Goal: Task Accomplishment & Management: Use online tool/utility

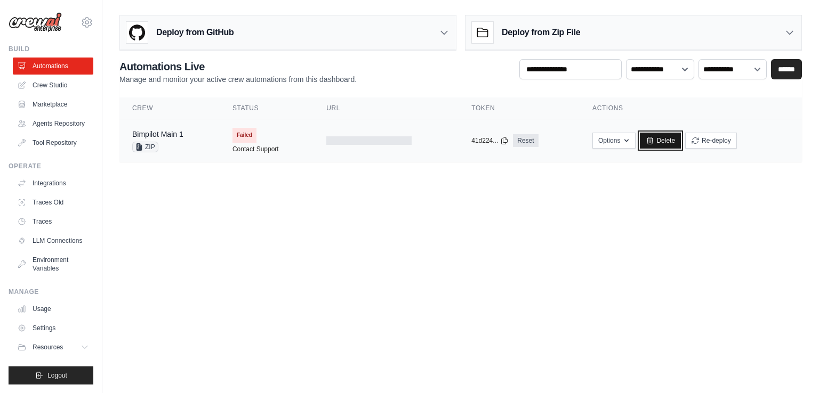
click at [660, 140] on link "Delete" at bounding box center [660, 141] width 41 height 16
click at [655, 135] on link "Delete" at bounding box center [660, 141] width 41 height 16
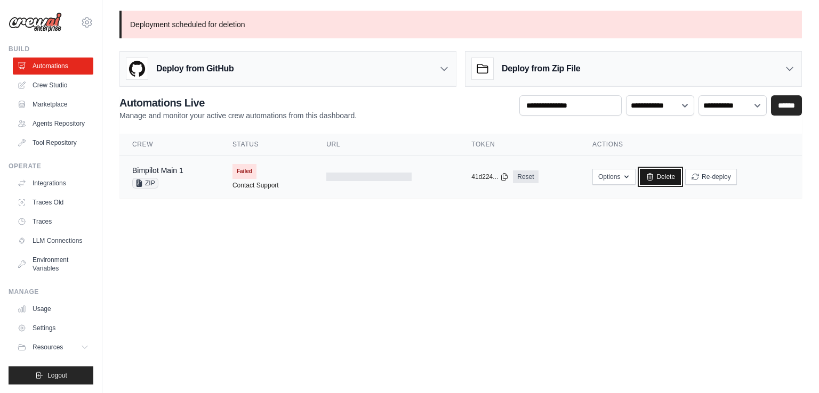
click at [664, 175] on link "Delete" at bounding box center [660, 177] width 41 height 16
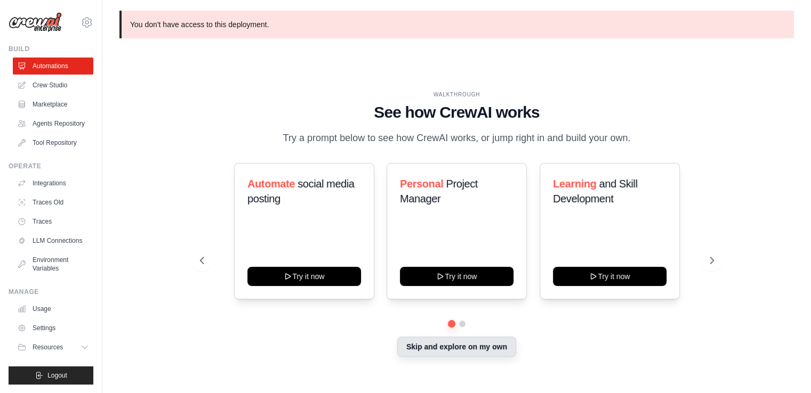
click at [487, 349] on button "Skip and explore on my own" at bounding box center [456, 347] width 119 height 20
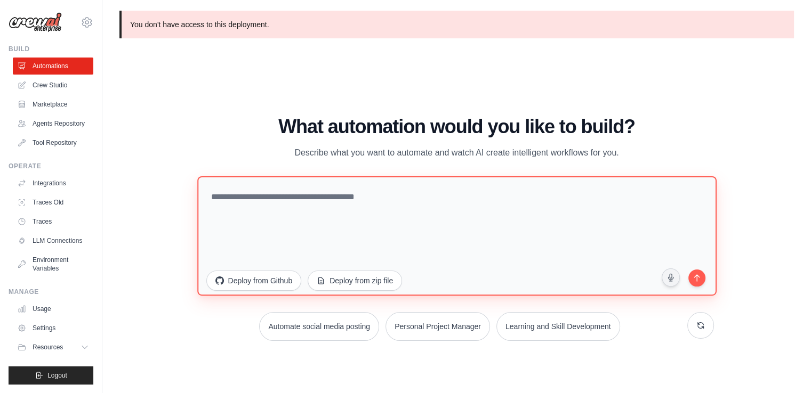
drag, startPoint x: 366, startPoint y: 227, endPoint x: 318, endPoint y: 228, distance: 48.0
click at [318, 228] on textarea at bounding box center [456, 235] width 519 height 119
paste textarea "**********"
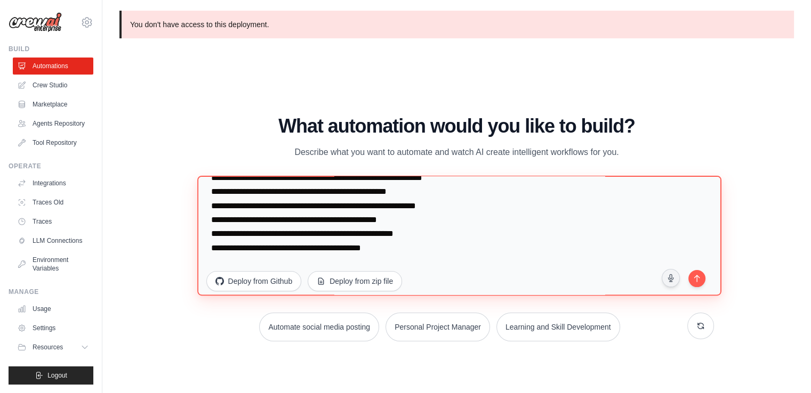
scroll to position [75, 0]
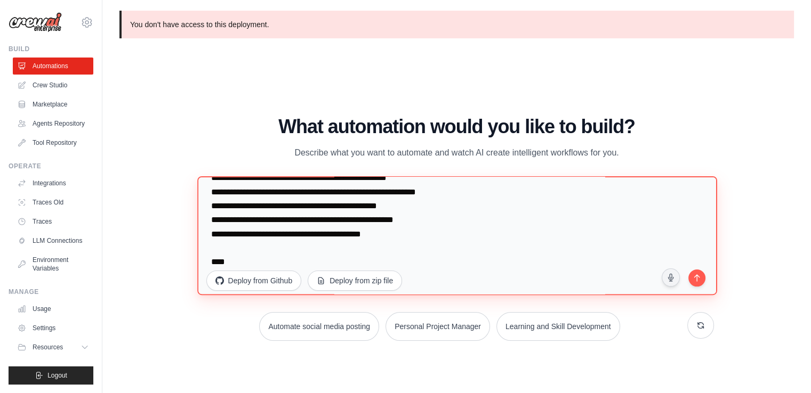
click at [260, 263] on textarea "**********" at bounding box center [457, 235] width 520 height 119
paste textarea "**********"
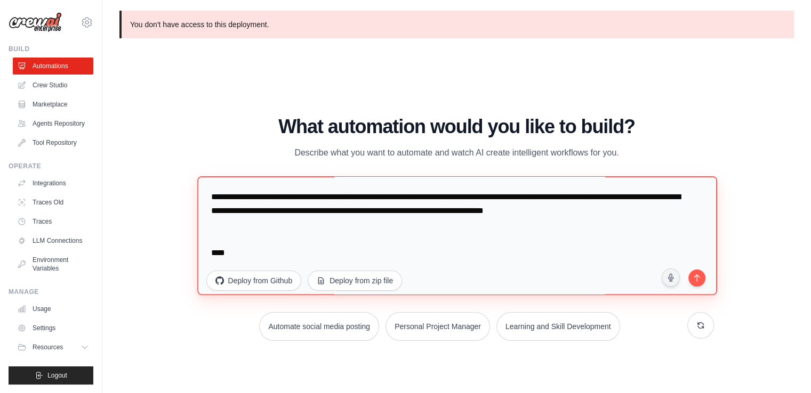
scroll to position [5659, 0]
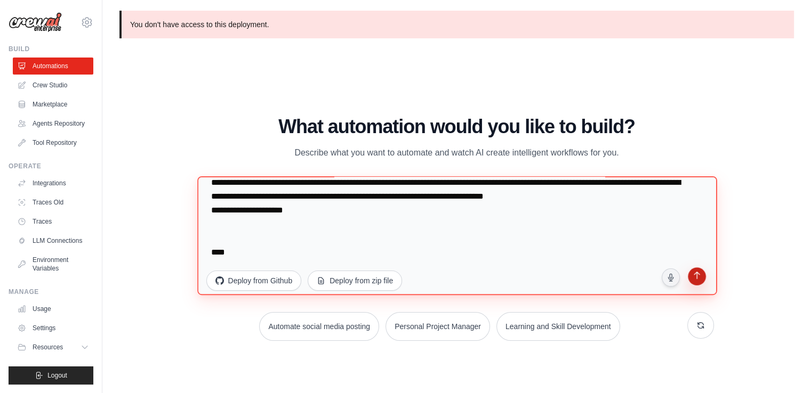
type textarea "**********"
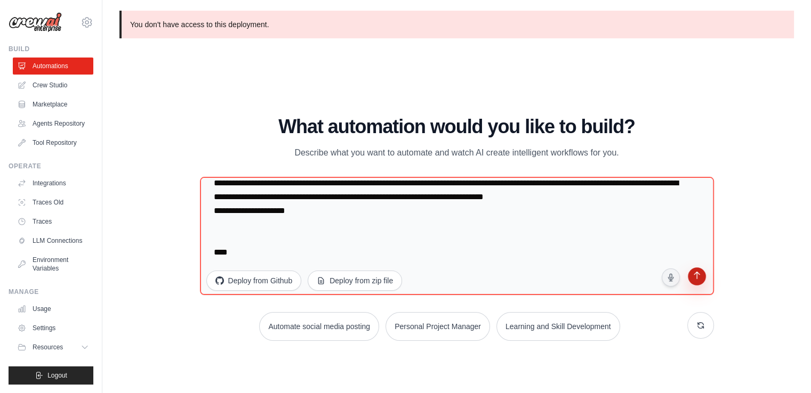
click at [696, 280] on icon "submit" at bounding box center [696, 276] width 6 height 7
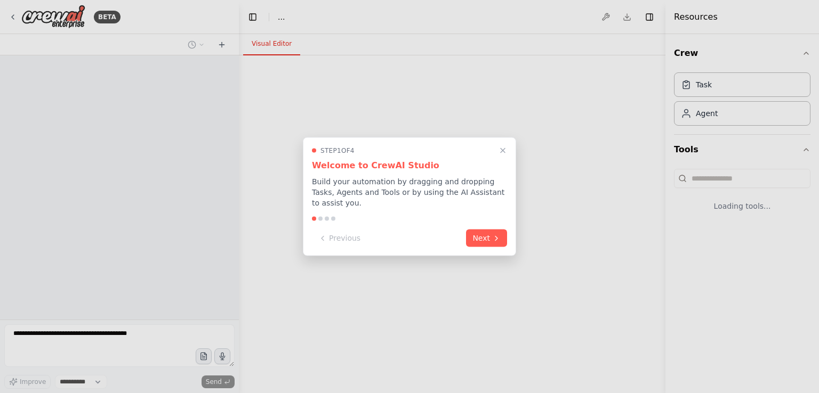
select select "****"
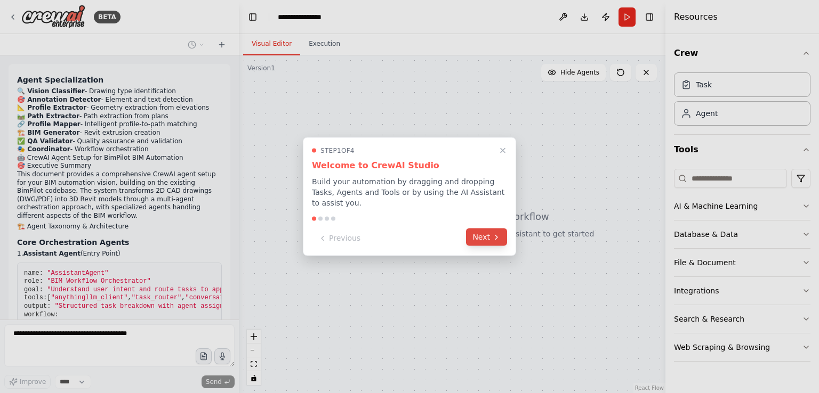
scroll to position [3316, 0]
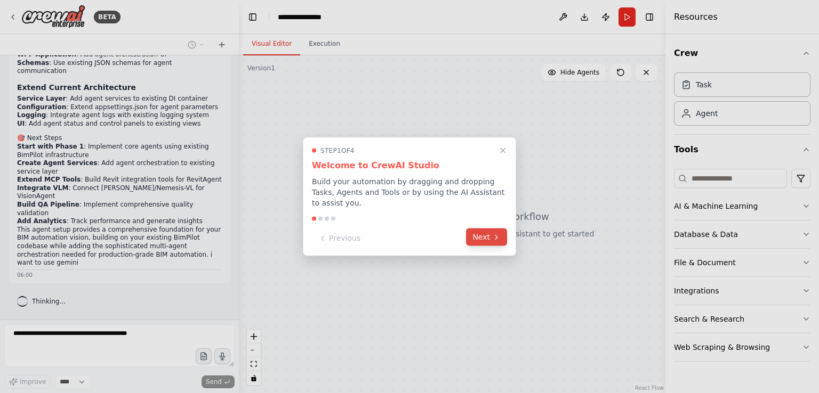
click at [488, 238] on button "Next" at bounding box center [486, 238] width 41 height 18
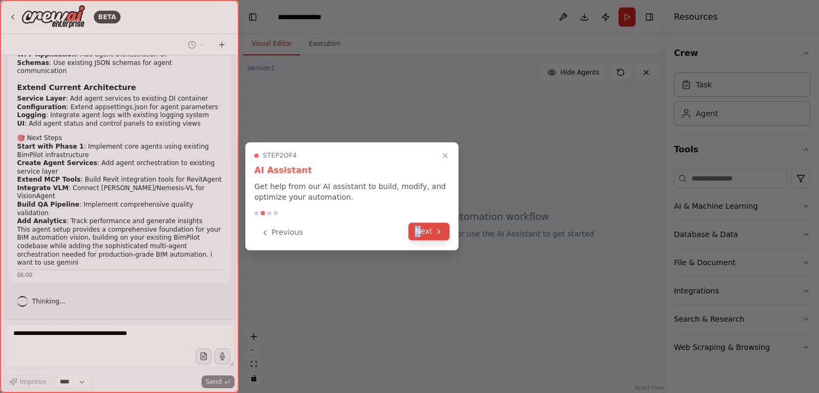
drag, startPoint x: 420, startPoint y: 222, endPoint x: 418, endPoint y: 229, distance: 7.6
click at [418, 229] on div "Step 2 of 4 AI Assistant Get help from our AI assistant to build, modify, and o…" at bounding box center [351, 196] width 213 height 108
click at [418, 229] on button "Next" at bounding box center [428, 232] width 41 height 18
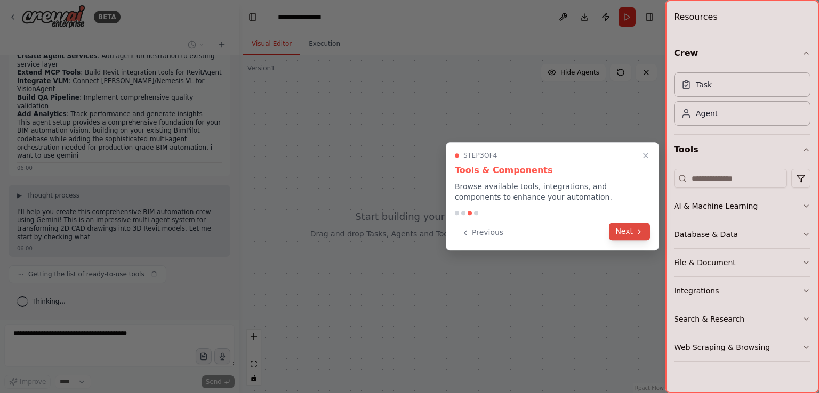
scroll to position [3424, 0]
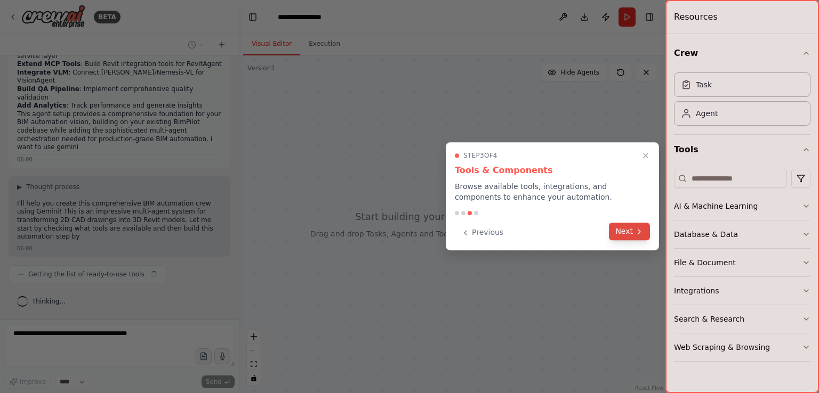
click at [634, 231] on button "Next" at bounding box center [629, 232] width 41 height 18
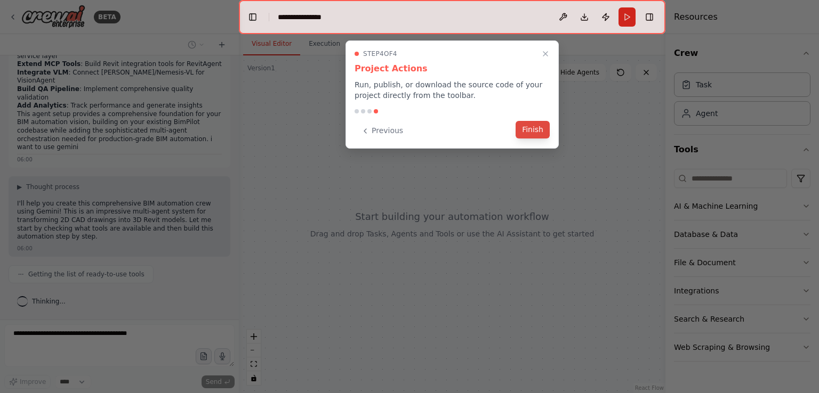
click at [536, 126] on button "Finish" at bounding box center [532, 130] width 34 height 18
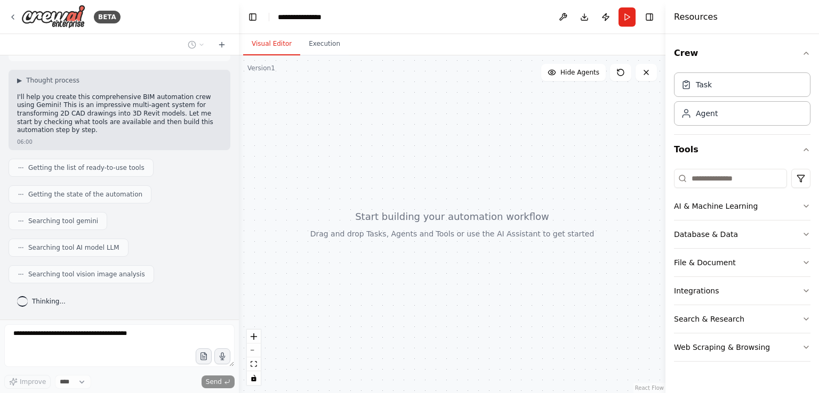
scroll to position [3529, 0]
click at [785, 204] on button "AI & Machine Learning" at bounding box center [742, 206] width 136 height 28
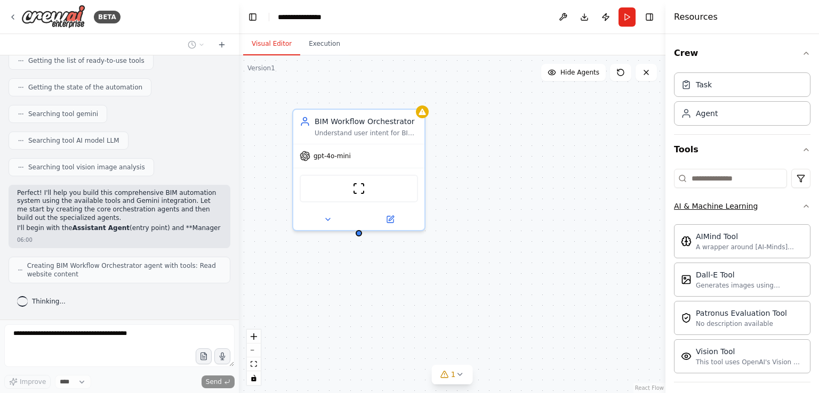
scroll to position [3644, 0]
click at [785, 204] on button "AI & Machine Learning" at bounding box center [742, 206] width 136 height 28
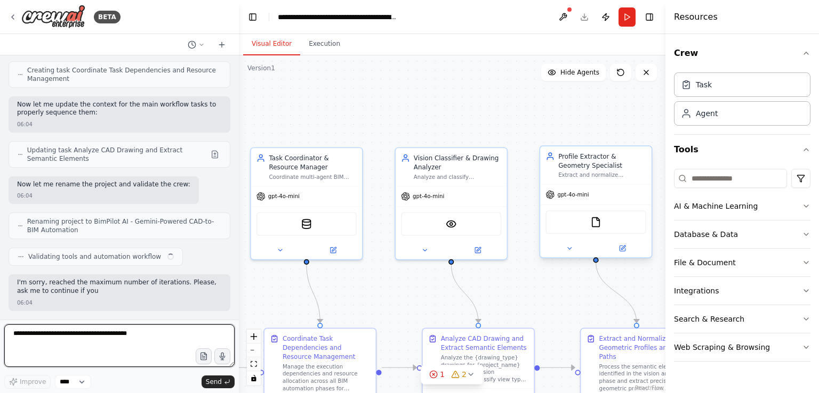
scroll to position [4812, 0]
type textarea "********"
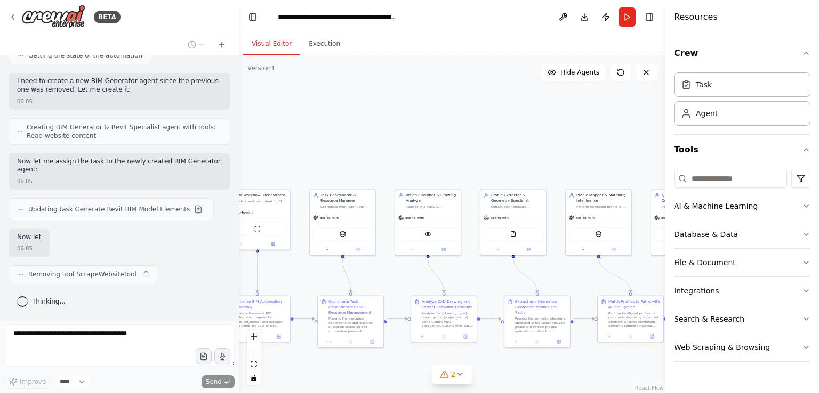
scroll to position [5329, 0]
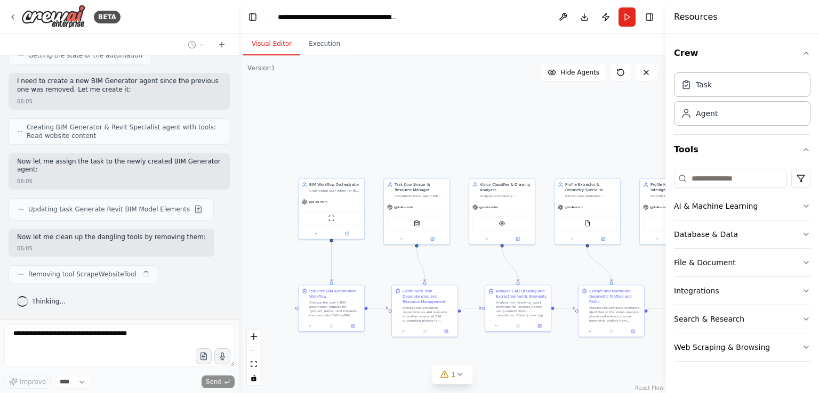
drag, startPoint x: 284, startPoint y: 273, endPoint x: 365, endPoint y: 259, distance: 81.9
click at [365, 259] on div ".deletable-edge-delete-btn { width: 20px; height: 20px; border: 0px solid #ffff…" at bounding box center [452, 224] width 426 height 338
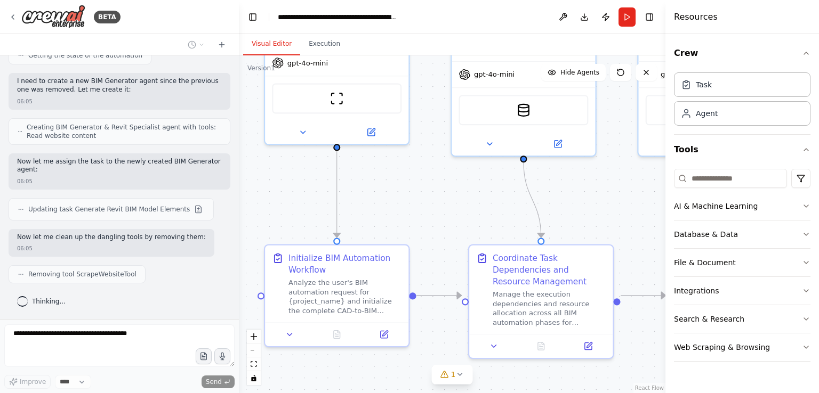
drag, startPoint x: 365, startPoint y: 239, endPoint x: 386, endPoint y: 212, distance: 34.2
click at [386, 212] on div ".deletable-edge-delete-btn { width: 20px; height: 20px; border: 0px solid #ffff…" at bounding box center [452, 224] width 426 height 338
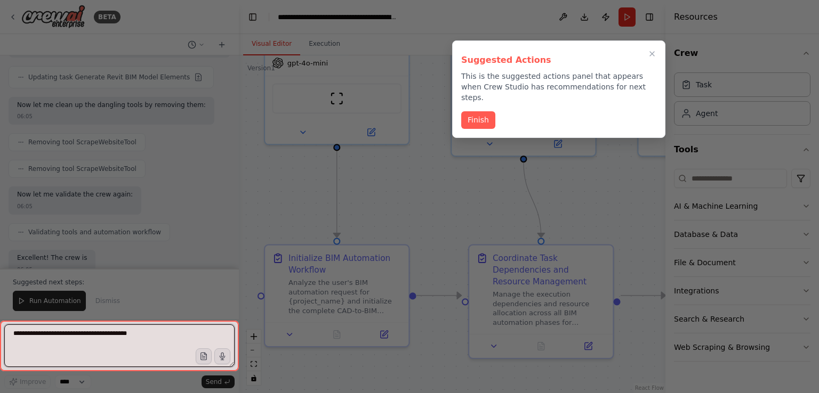
scroll to position [5478, 0]
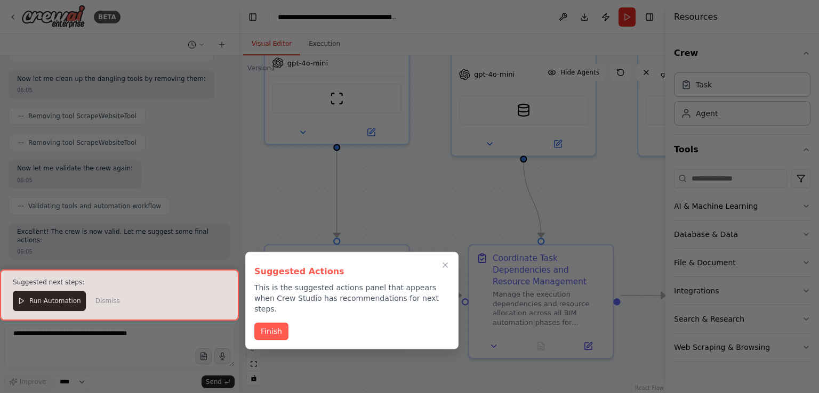
click at [68, 307] on div at bounding box center [119, 295] width 239 height 51
click at [271, 322] on button "Finish" at bounding box center [271, 331] width 34 height 18
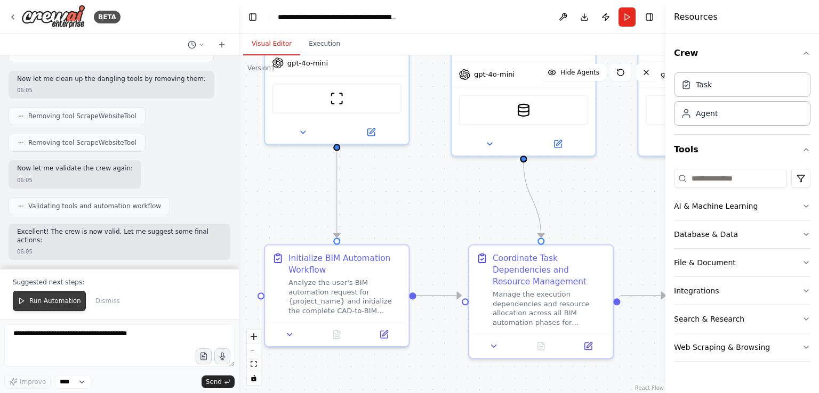
click at [42, 298] on span "Run Automation" at bounding box center [55, 301] width 52 height 9
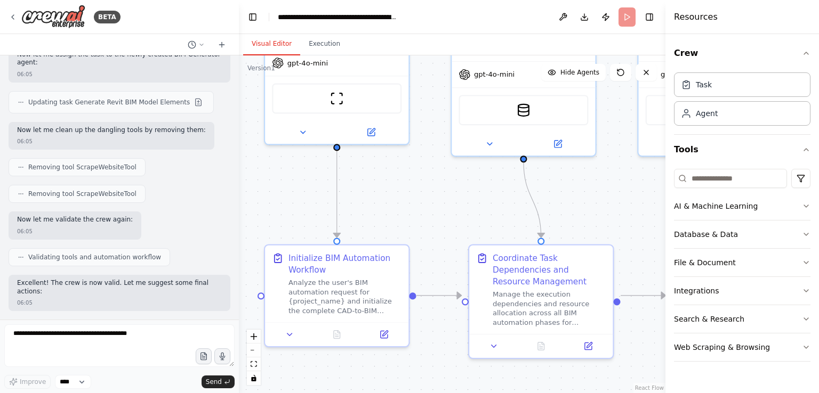
scroll to position [5427, 0]
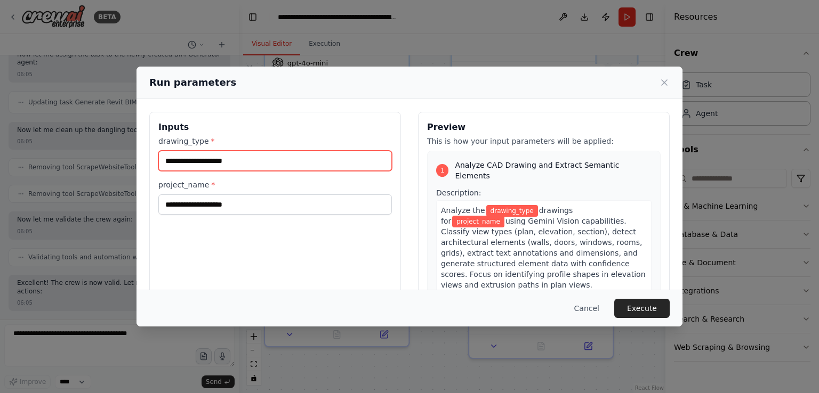
click at [241, 158] on input "drawing_type *" at bounding box center [274, 161] width 233 height 20
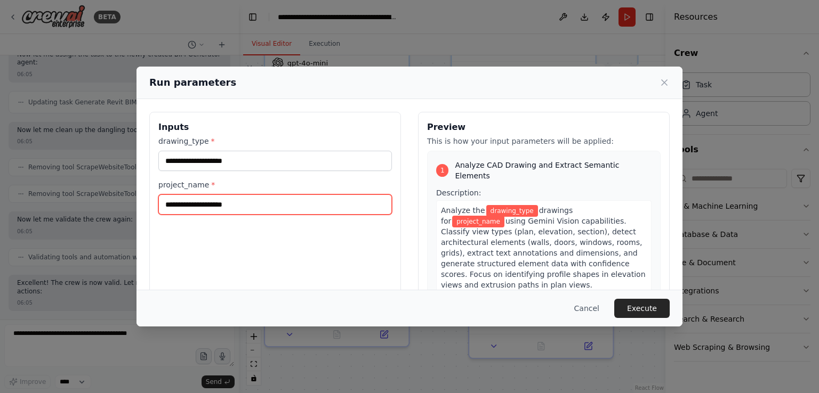
click at [275, 203] on input "project_name *" at bounding box center [274, 205] width 233 height 20
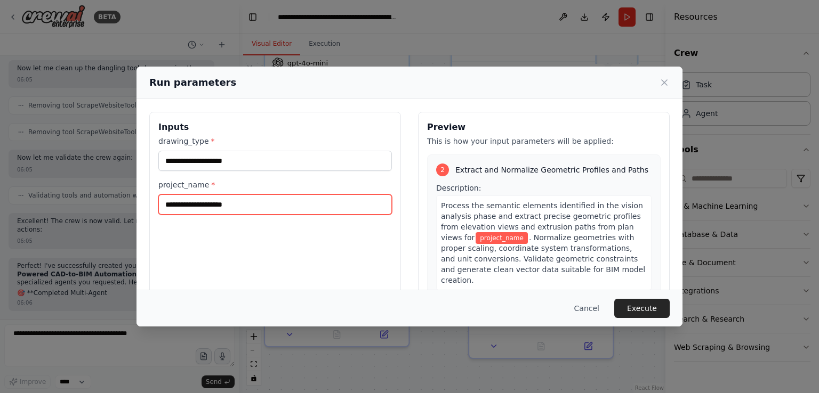
scroll to position [262, 0]
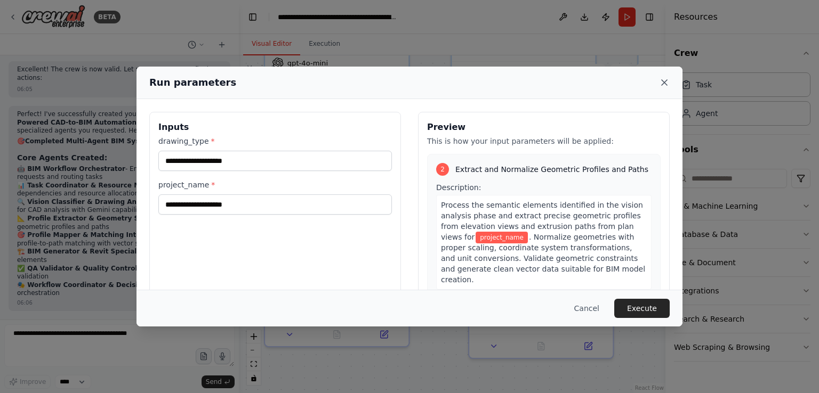
click at [659, 81] on icon at bounding box center [664, 82] width 11 height 11
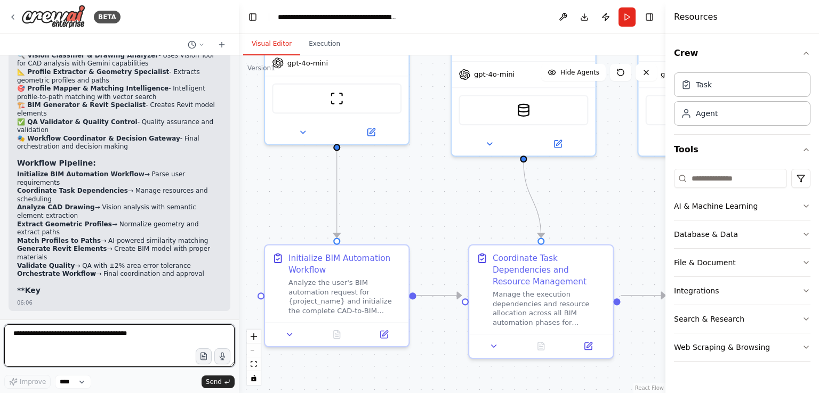
click at [126, 352] on textarea at bounding box center [119, 346] width 230 height 43
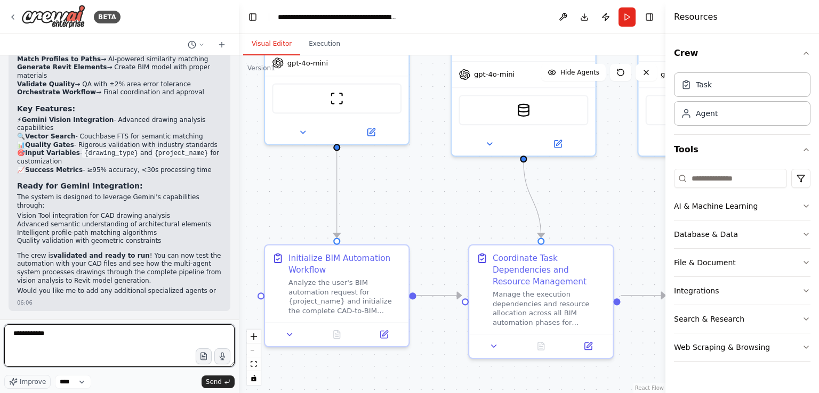
scroll to position [5944, 0]
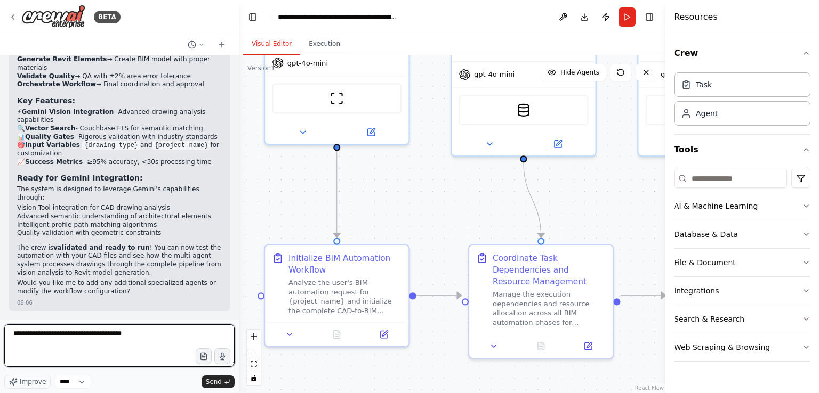
type textarea "**********"
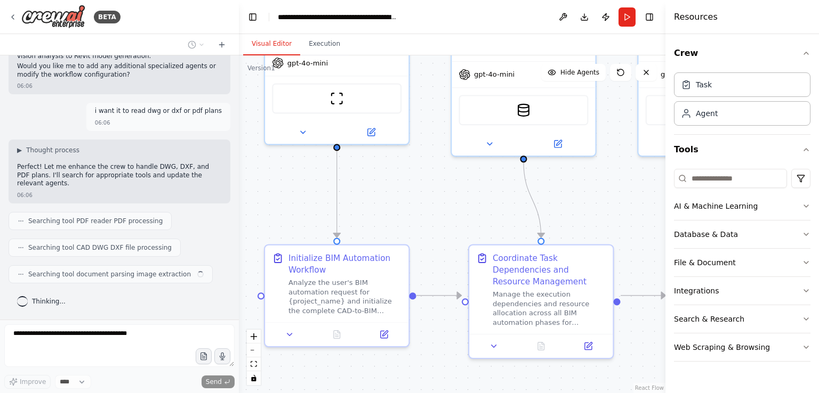
scroll to position [6152, 0]
click at [106, 184] on p "Perfect! Let me enhance the crew to handle DWG, DXF, and PDF plans. I'll search…" at bounding box center [119, 175] width 205 height 25
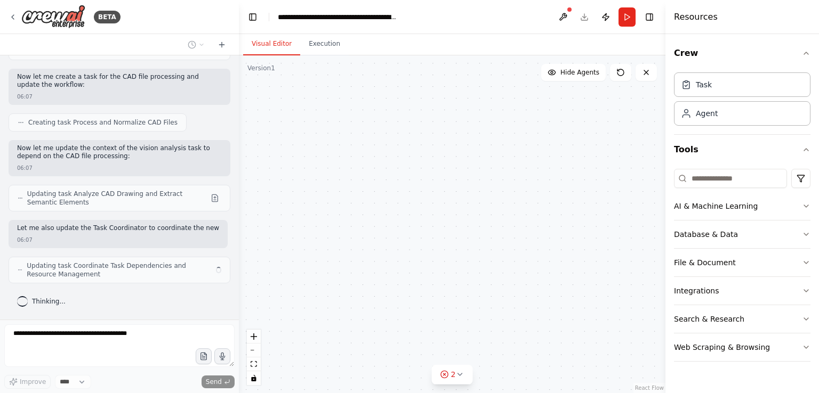
scroll to position [6471, 0]
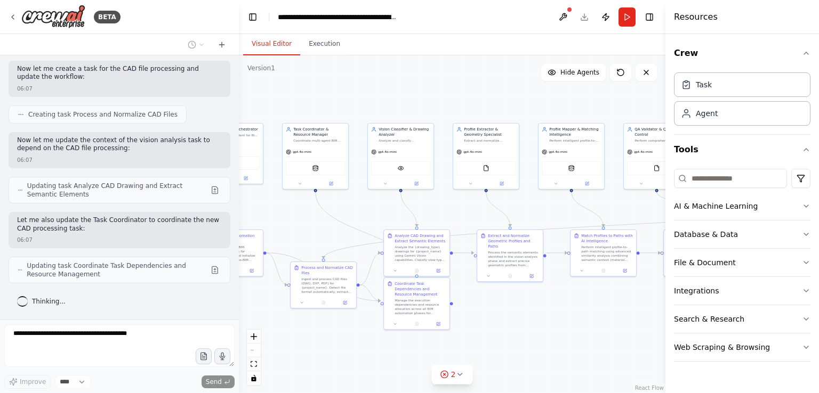
drag, startPoint x: 407, startPoint y: 233, endPoint x: 267, endPoint y: 233, distance: 140.2
click at [267, 233] on div ".deletable-edge-delete-btn { width: 20px; height: 20px; border: 0px solid #ffff…" at bounding box center [452, 224] width 426 height 338
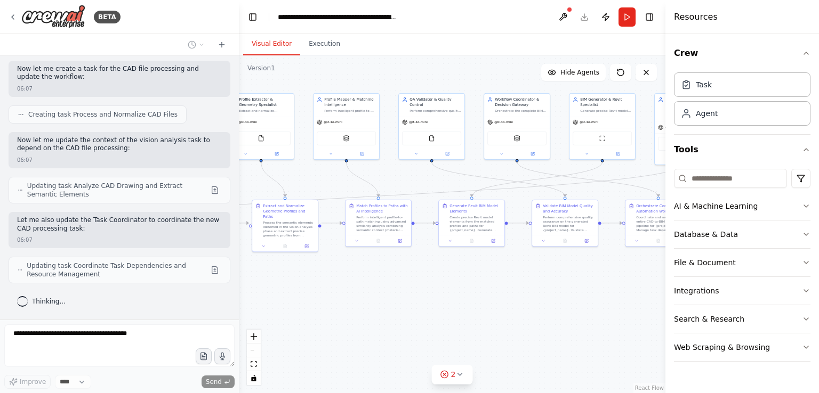
drag, startPoint x: 503, startPoint y: 297, endPoint x: 303, endPoint y: 270, distance: 201.7
click at [303, 270] on div ".deletable-edge-delete-btn { width: 20px; height: 20px; border: 0px solid #ffff…" at bounding box center [452, 224] width 426 height 338
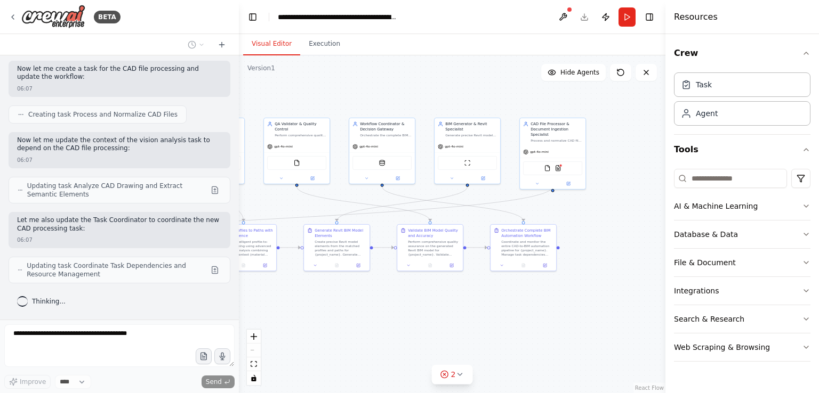
drag, startPoint x: 469, startPoint y: 279, endPoint x: 333, endPoint y: 306, distance: 138.6
click at [333, 306] on div ".deletable-edge-delete-btn { width: 20px; height: 20px; border: 0px solid #ffff…" at bounding box center [452, 224] width 426 height 338
drag, startPoint x: 452, startPoint y: 294, endPoint x: 386, endPoint y: 342, distance: 81.4
click at [386, 342] on div ".deletable-edge-delete-btn { width: 20px; height: 20px; border: 0px solid #ffff…" at bounding box center [452, 224] width 426 height 338
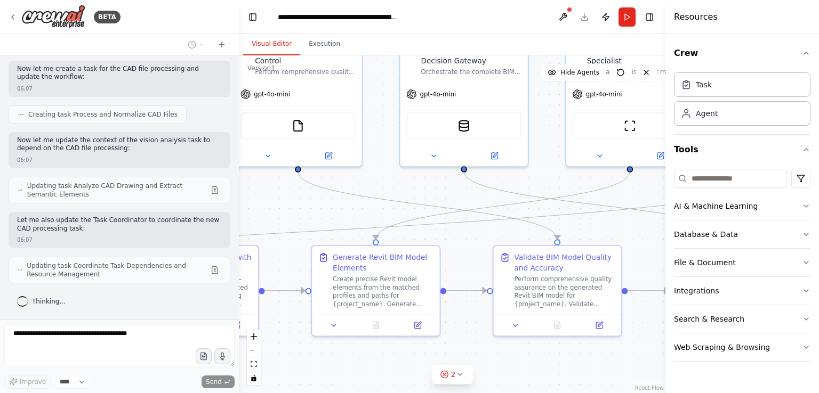
drag, startPoint x: 322, startPoint y: 362, endPoint x: 424, endPoint y: 357, distance: 102.5
click at [424, 357] on div ".deletable-edge-delete-btn { width: 20px; height: 20px; border: 0px solid #ffff…" at bounding box center [452, 224] width 426 height 338
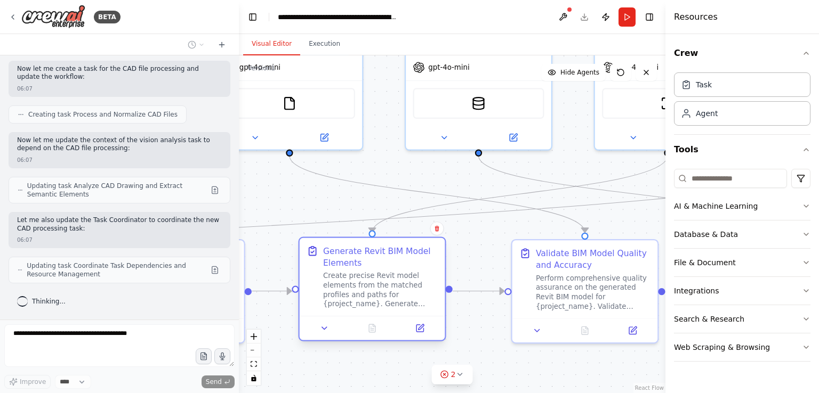
drag, startPoint x: 364, startPoint y: 287, endPoint x: 361, endPoint y: 293, distance: 5.7
click at [361, 293] on div "Create precise Revit model elements from the matched profiles and paths for {pr…" at bounding box center [380, 290] width 115 height 38
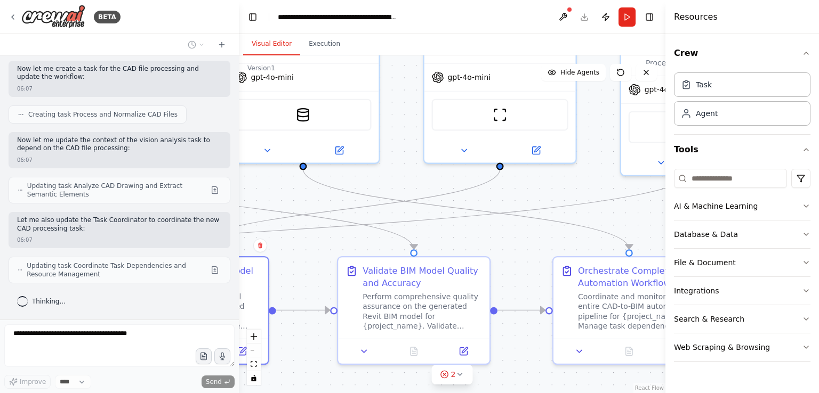
drag, startPoint x: 480, startPoint y: 232, endPoint x: 296, endPoint y: 251, distance: 184.3
click at [296, 251] on div ".deletable-edge-delete-btn { width: 20px; height: 20px; border: 0px solid #ffff…" at bounding box center [452, 224] width 426 height 338
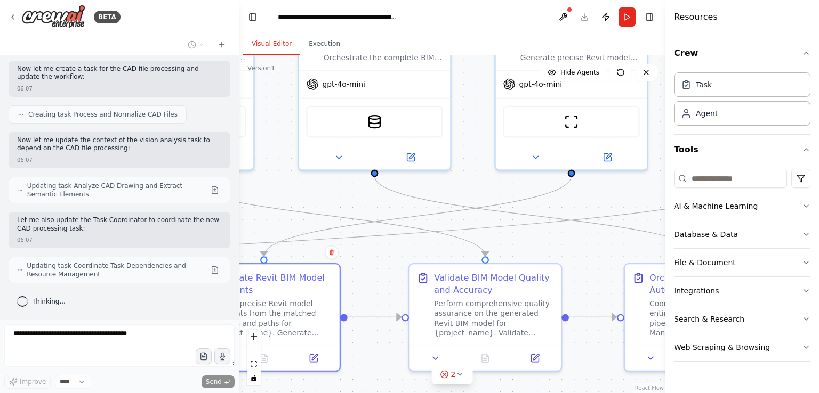
drag, startPoint x: 296, startPoint y: 251, endPoint x: 366, endPoint y: 259, distance: 70.3
click at [366, 259] on div ".deletable-edge-delete-btn { width: 20px; height: 20px; border: 0px solid #ffff…" at bounding box center [452, 224] width 426 height 338
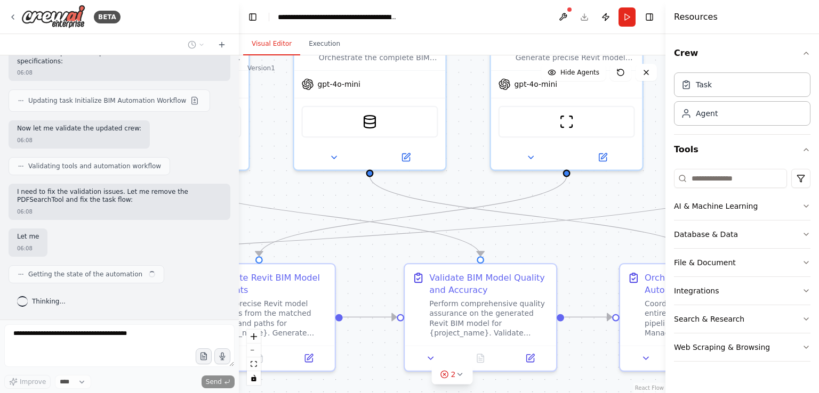
scroll to position [6869, 0]
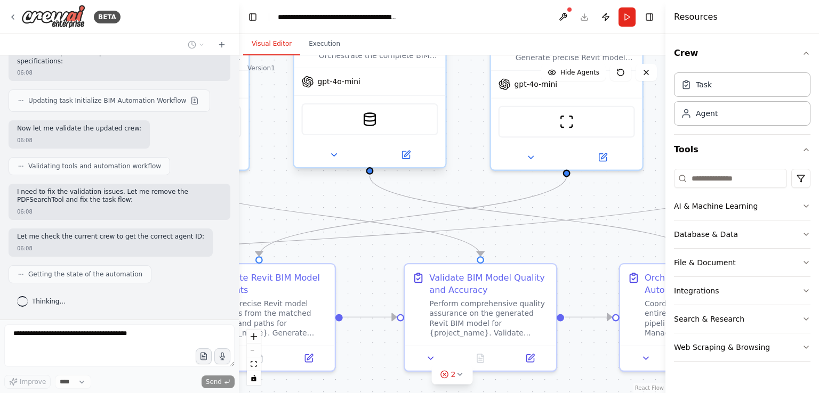
click at [328, 90] on div "gpt-4o-mini" at bounding box center [369, 81] width 151 height 27
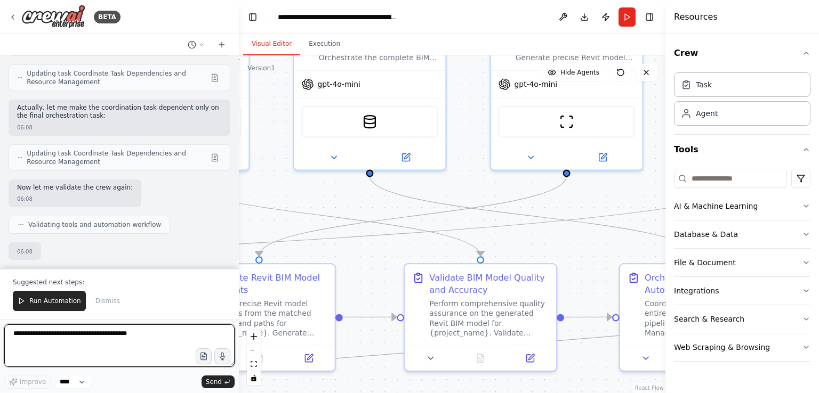
scroll to position [7231, 0]
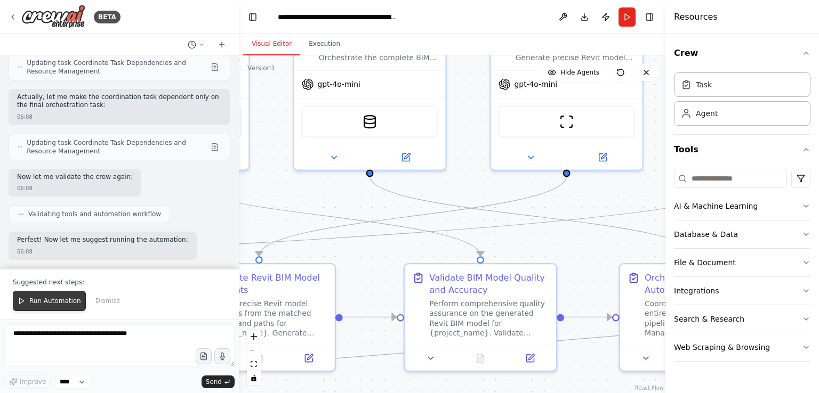
click at [46, 296] on button "Run Automation" at bounding box center [49, 301] width 73 height 20
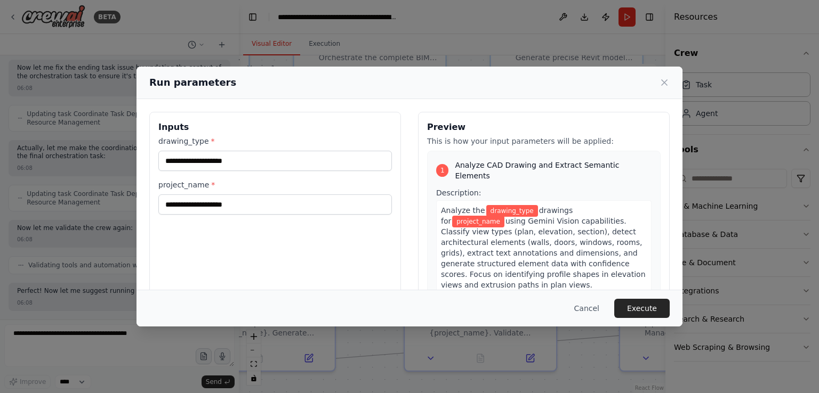
click at [351, 148] on div "drawing_type *" at bounding box center [274, 153] width 233 height 35
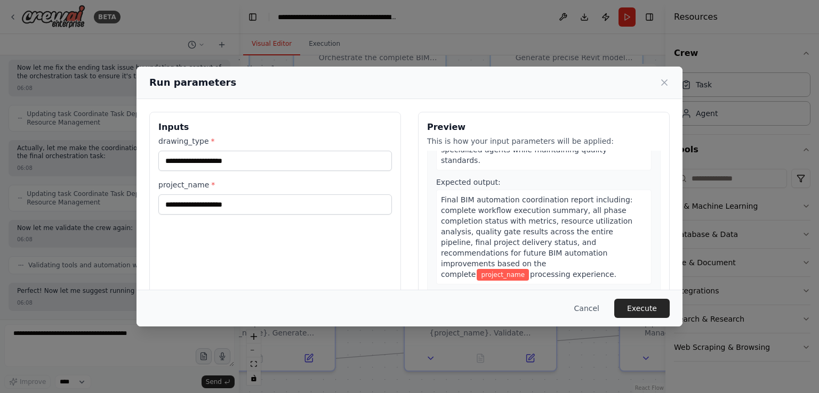
scroll to position [1943, 0]
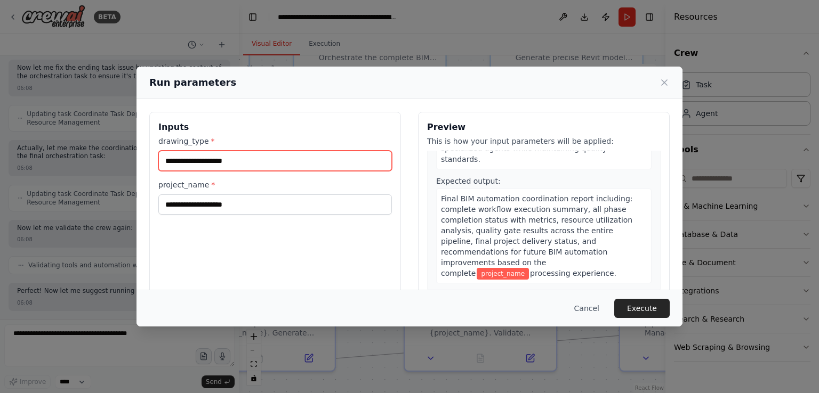
click at [208, 156] on input "drawing_type *" at bounding box center [274, 161] width 233 height 20
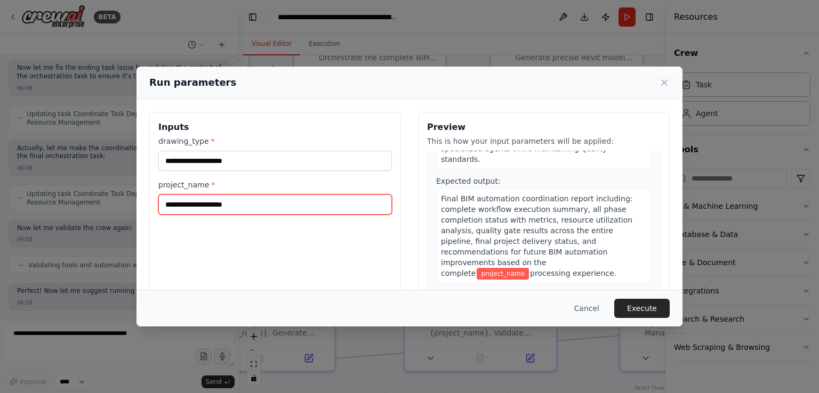
click at [174, 207] on input "project_name *" at bounding box center [274, 205] width 233 height 20
click at [664, 82] on icon at bounding box center [664, 82] width 11 height 11
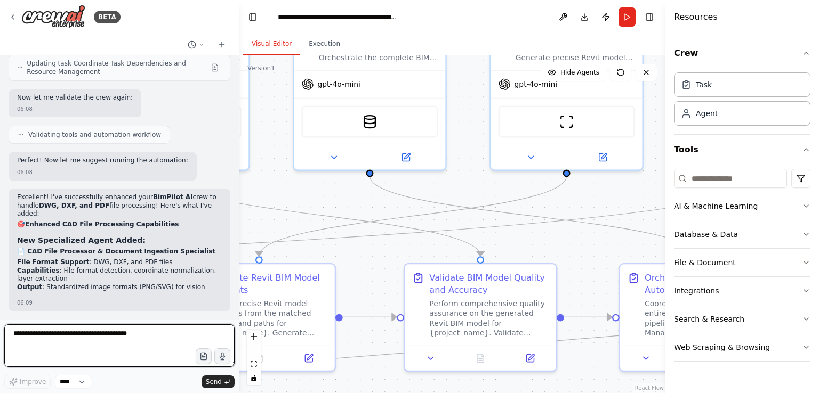
click at [83, 343] on textarea at bounding box center [119, 346] width 230 height 43
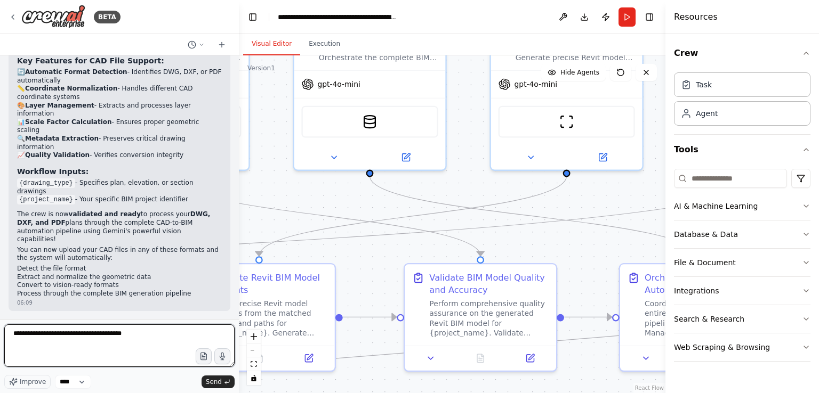
scroll to position [7694, 0]
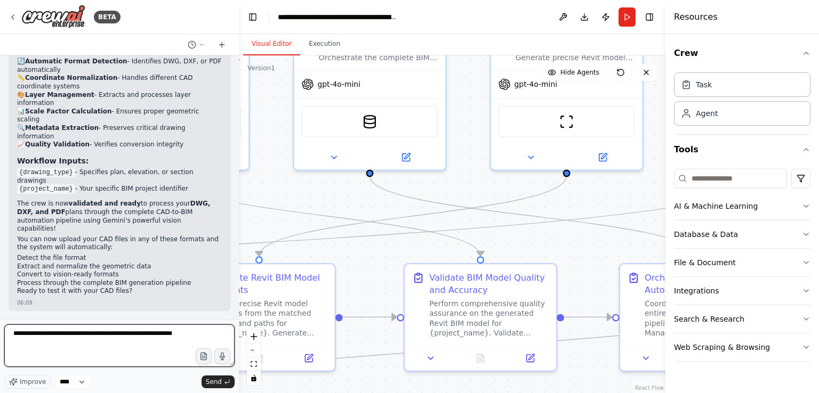
type textarea "**********"
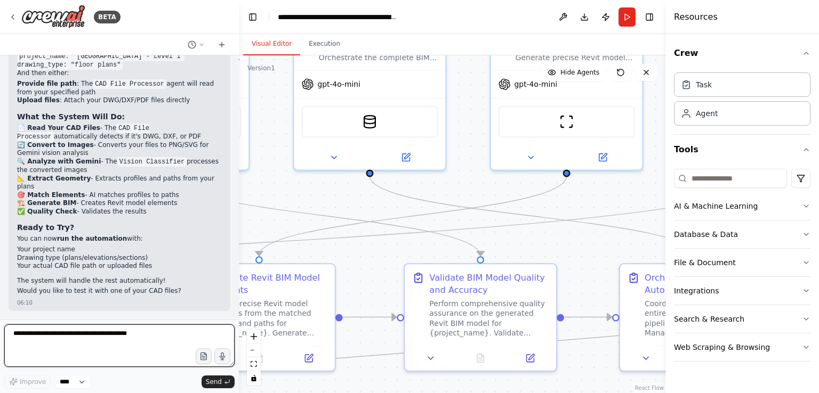
scroll to position [8476, 0]
click at [68, 342] on textarea at bounding box center [119, 346] width 230 height 43
type textarea "**"
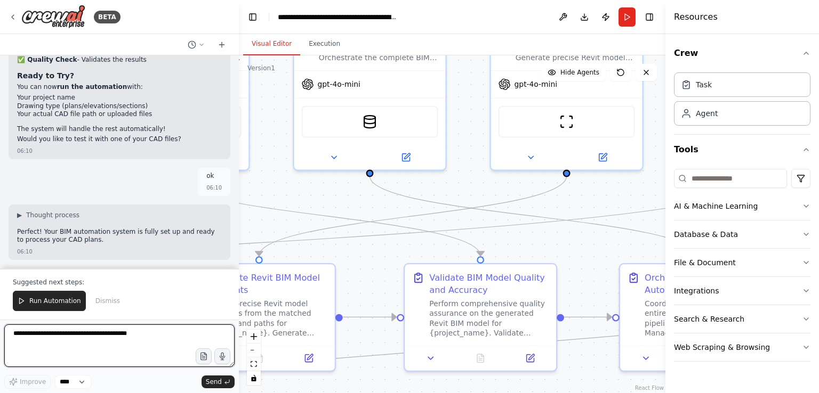
scroll to position [8627, 0]
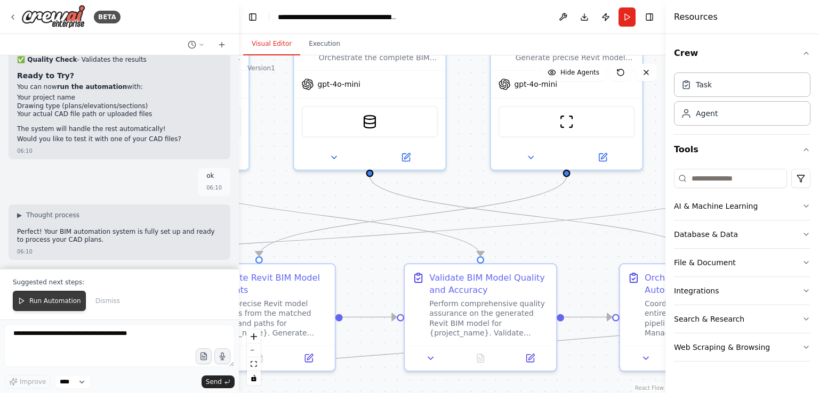
click at [48, 294] on button "Run Automation" at bounding box center [49, 301] width 73 height 20
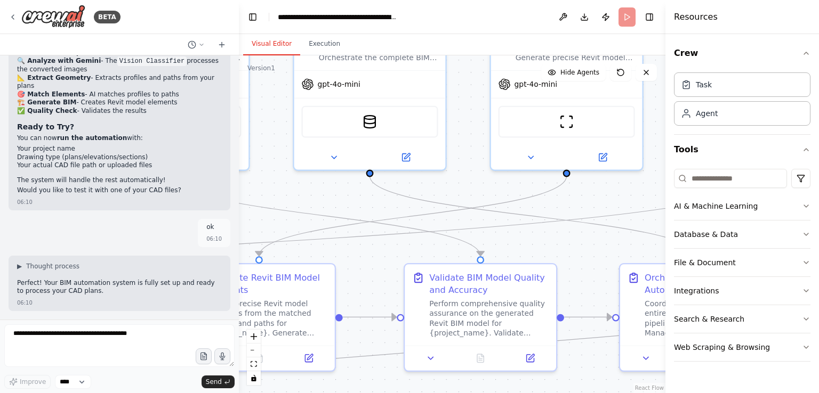
scroll to position [8577, 0]
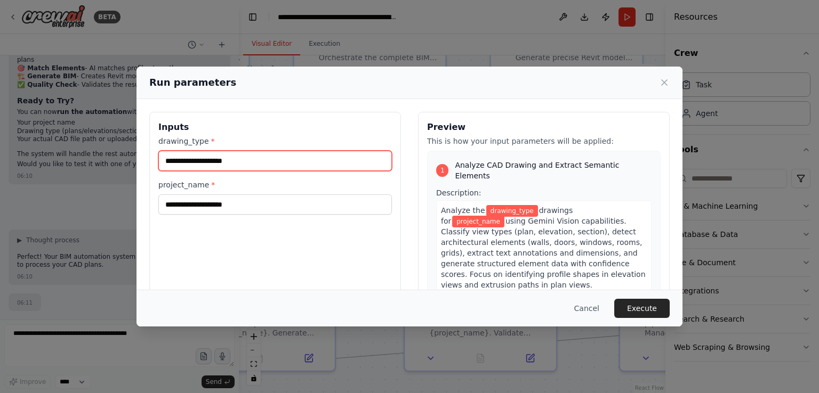
click at [248, 164] on input "drawing_type *" at bounding box center [274, 161] width 233 height 20
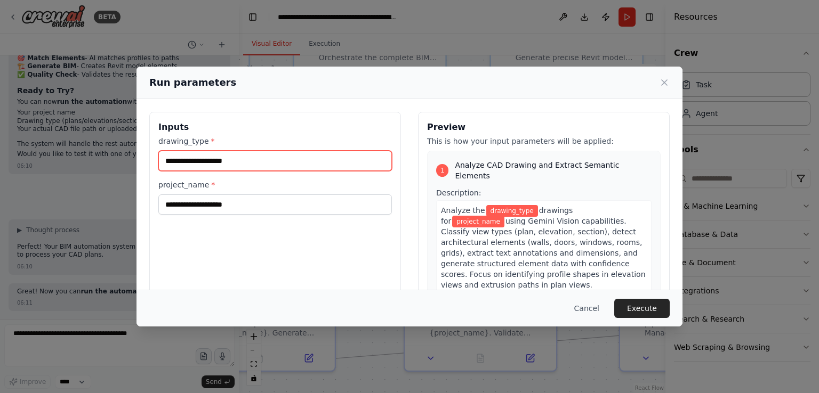
click at [248, 164] on input "drawing_type *" at bounding box center [274, 161] width 233 height 20
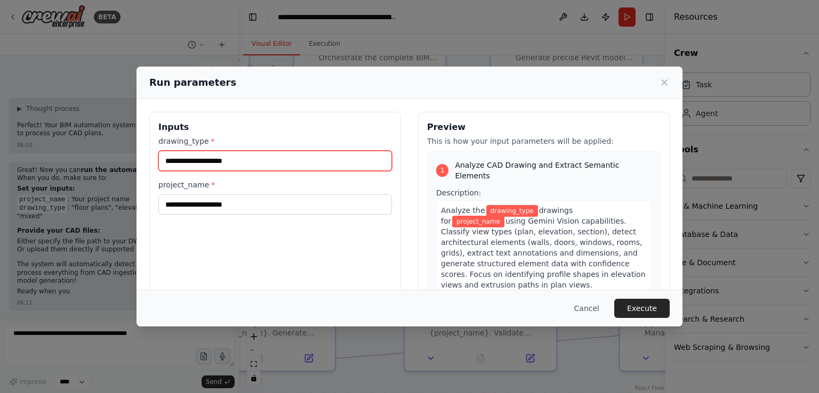
scroll to position [8726, 0]
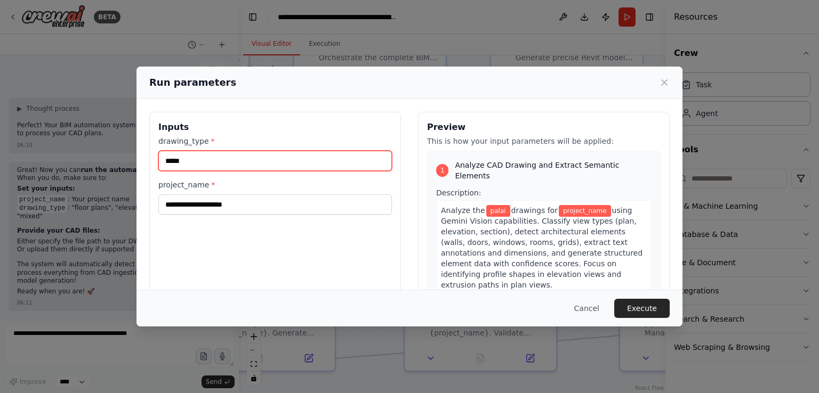
type input "******"
click at [196, 163] on input "******" at bounding box center [274, 161] width 233 height 20
type input "***"
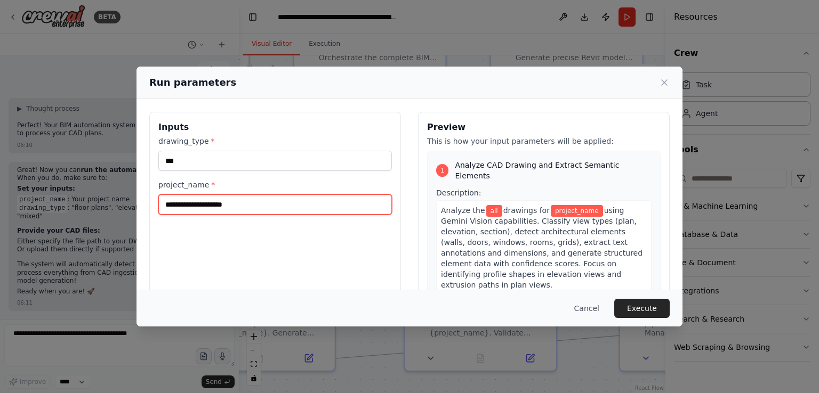
click at [244, 207] on input "project_name *" at bounding box center [274, 205] width 233 height 20
type input "******"
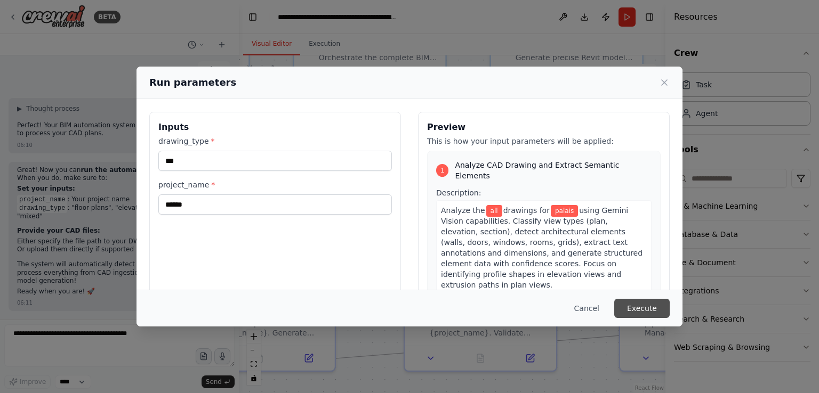
click at [629, 306] on button "Execute" at bounding box center [641, 308] width 55 height 19
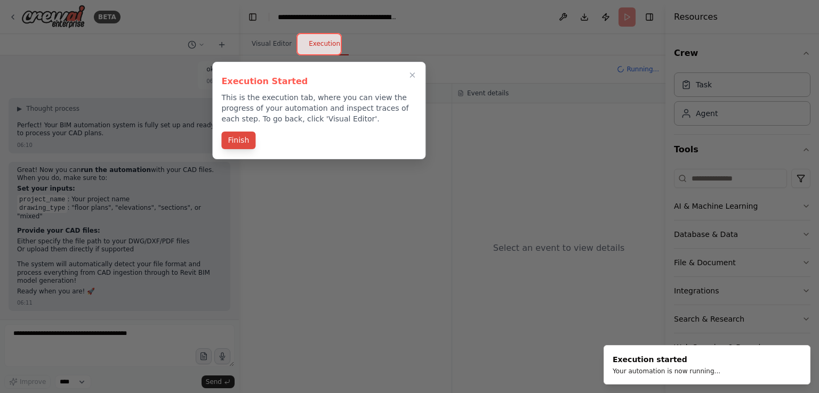
click at [222, 145] on button "Finish" at bounding box center [238, 141] width 34 height 18
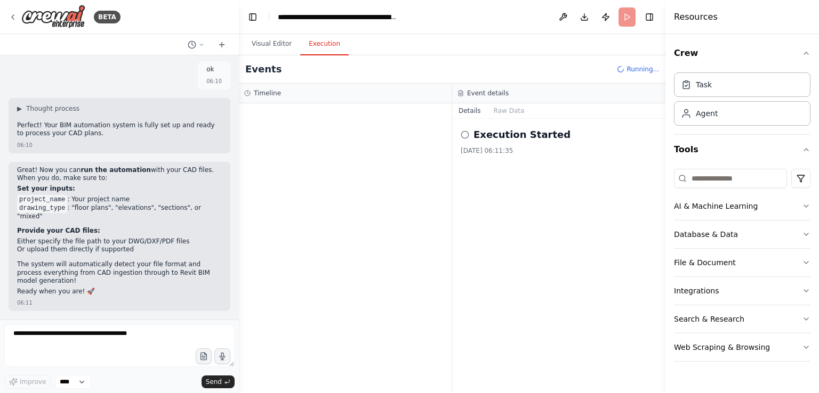
click at [286, 92] on div "Timeline" at bounding box center [345, 93] width 202 height 9
click at [507, 107] on button "Raw Data" at bounding box center [509, 110] width 44 height 15
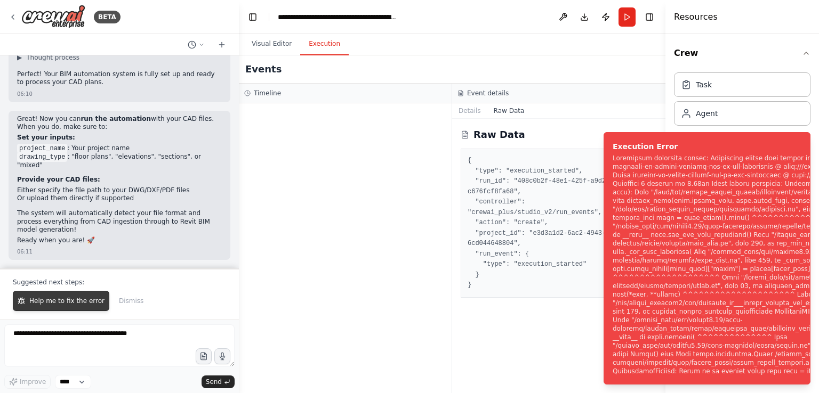
click at [32, 305] on span "Help me to fix the error" at bounding box center [66, 301] width 75 height 9
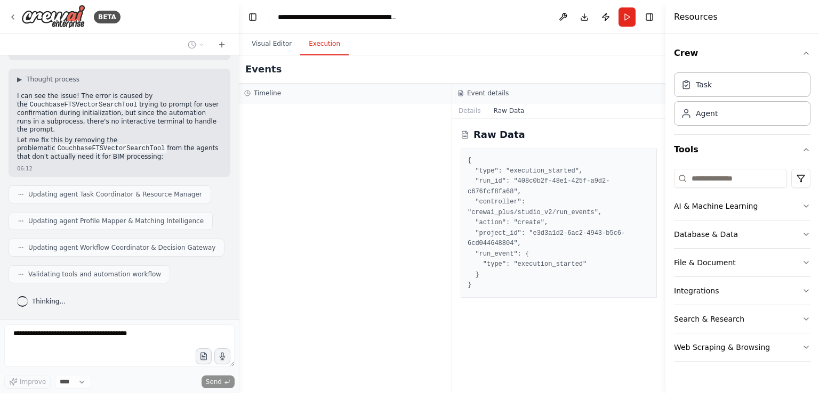
scroll to position [8891, 0]
